Goal: Task Accomplishment & Management: Manage account settings

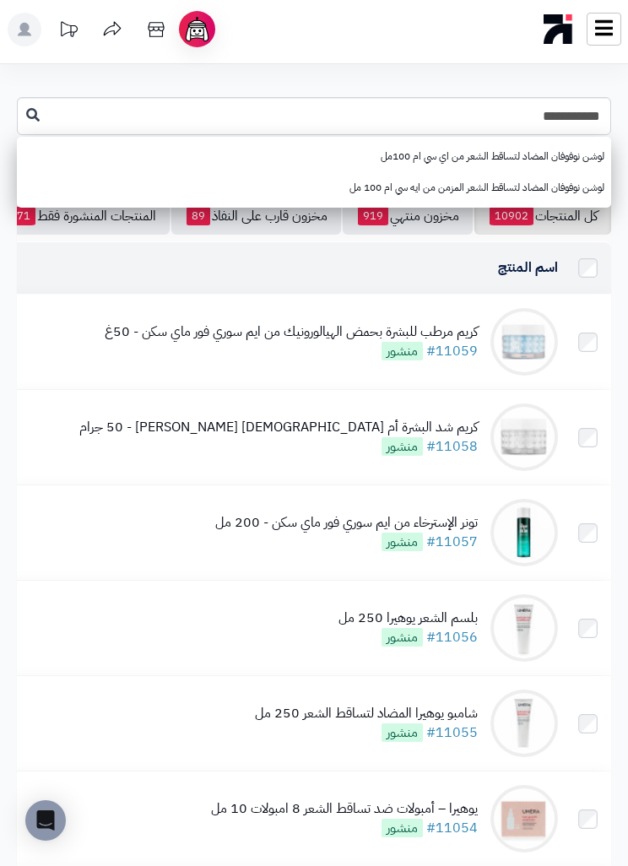
type input "**********"
click at [543, 192] on link "لوشن نوفوفان المضاد لتساقط الشعر المزمن من ايه سي ام 100 مل" at bounding box center [314, 187] width 594 height 31
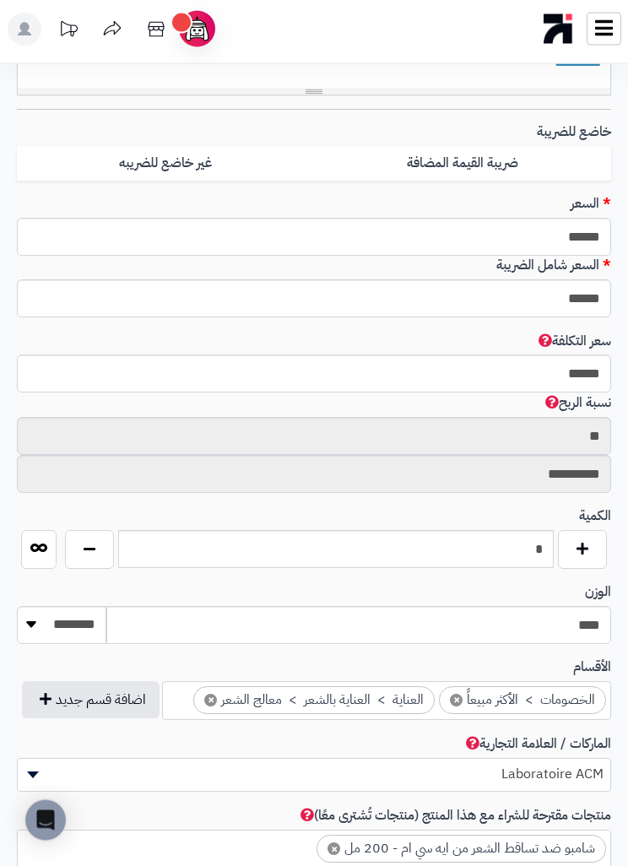
scroll to position [700, 0]
click at [597, 535] on button "button" at bounding box center [582, 549] width 49 height 39
click at [592, 541] on button "button" at bounding box center [582, 549] width 49 height 39
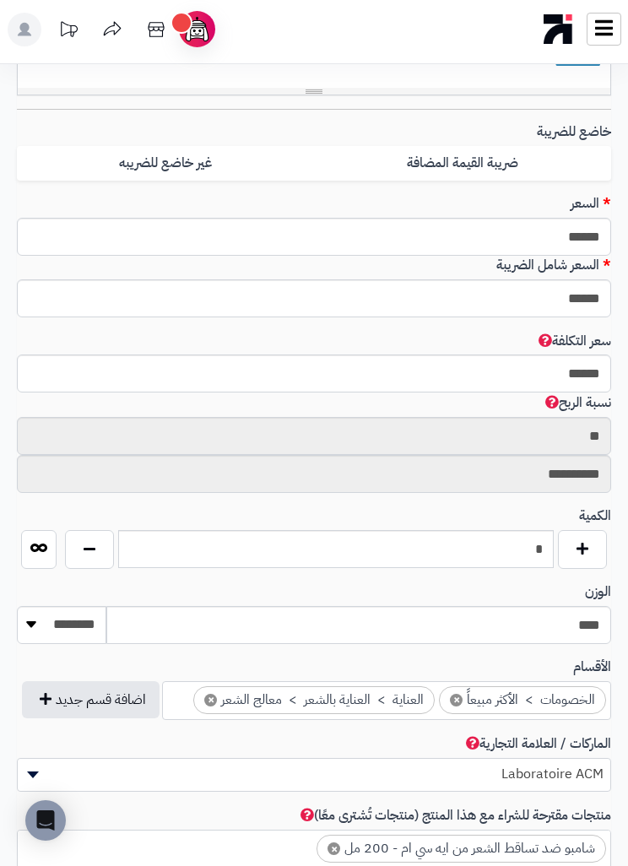
click at [592, 534] on button "button" at bounding box center [582, 549] width 49 height 39
click at [583, 543] on button "button" at bounding box center [582, 549] width 49 height 39
click at [583, 542] on button "button" at bounding box center [582, 549] width 49 height 39
click at [586, 530] on button "button" at bounding box center [582, 549] width 49 height 39
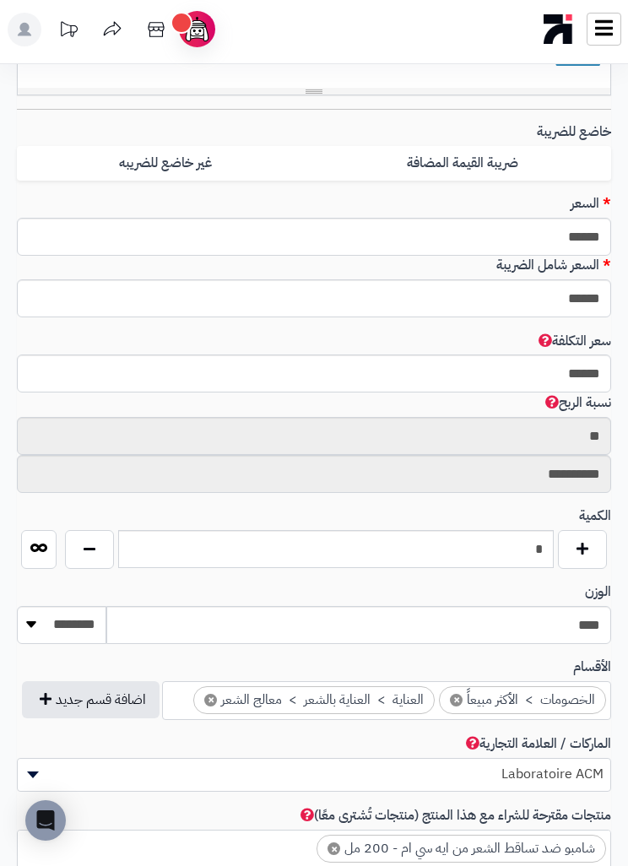
click at [586, 530] on button "button" at bounding box center [582, 549] width 49 height 39
type input "**"
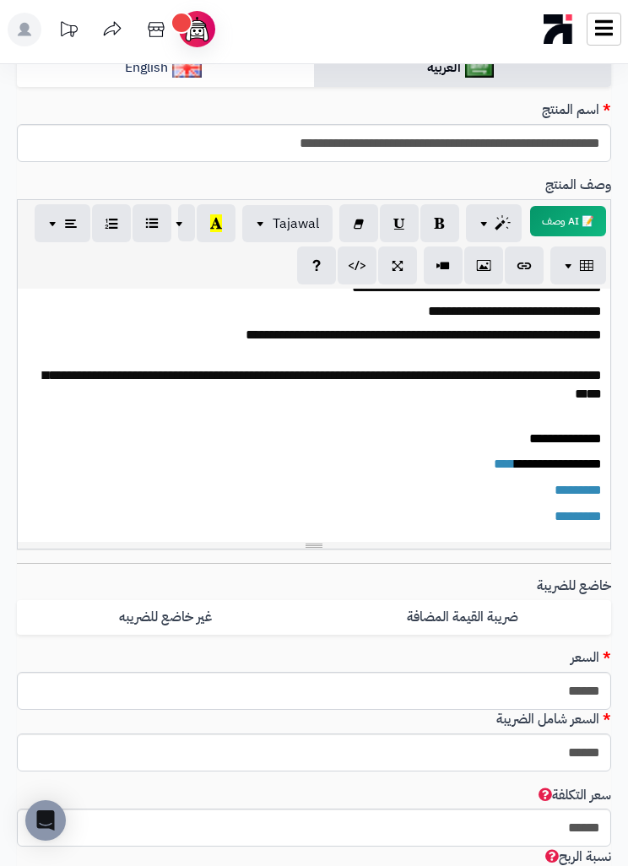
scroll to position [0, 0]
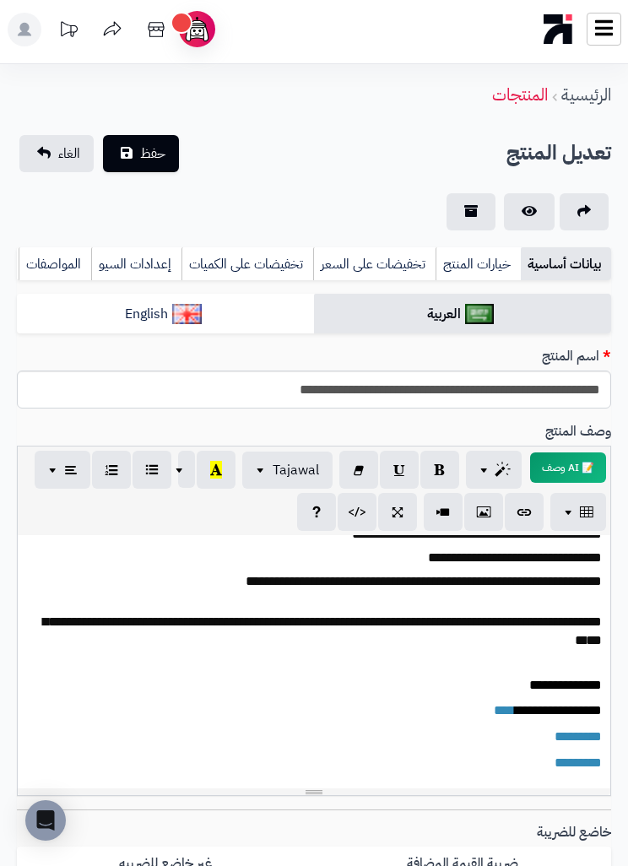
click at [142, 155] on span "حفظ" at bounding box center [152, 153] width 25 height 20
